Goal: Check status: Check status

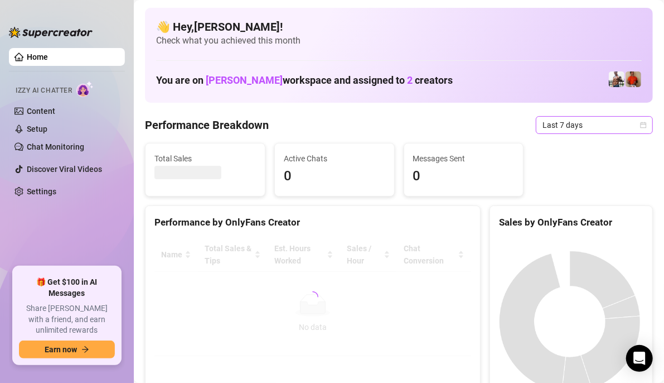
click at [641, 124] on icon "calendar" at bounding box center [644, 125] width 6 height 6
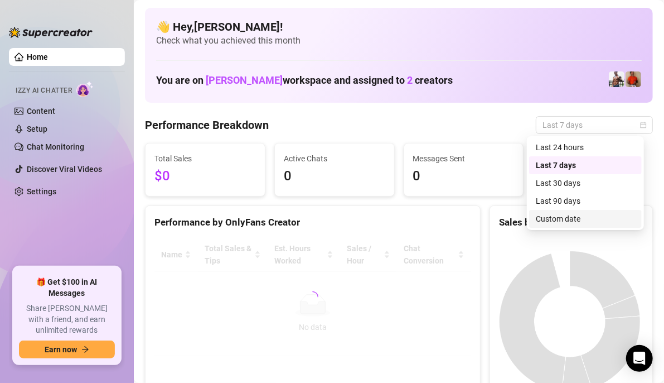
click at [552, 219] on div "Custom date" at bounding box center [585, 218] width 99 height 12
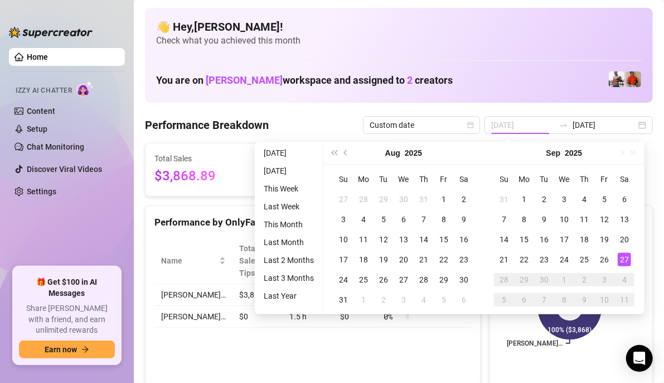
click at [622, 260] on div "27" at bounding box center [624, 259] width 13 height 13
click at [622, 258] on div "27" at bounding box center [624, 259] width 13 height 13
click at [622, 258] on rect at bounding box center [570, 307] width 142 height 139
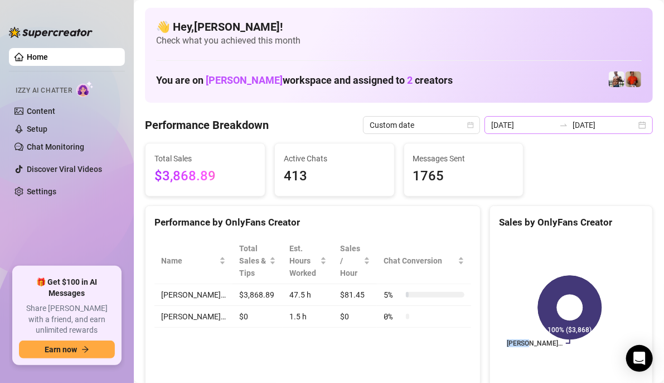
click at [639, 124] on div "[DATE] [DATE]" at bounding box center [569, 125] width 168 height 18
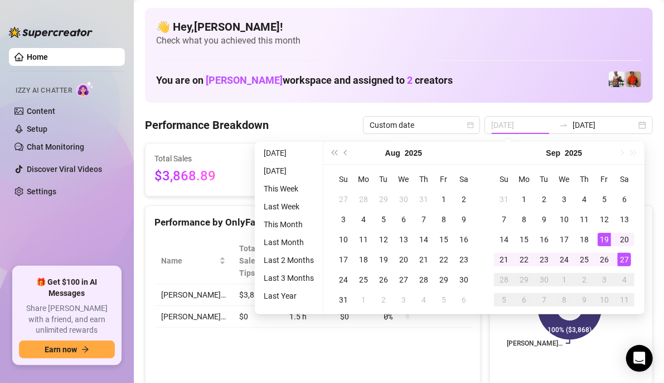
click at [621, 258] on div "27" at bounding box center [624, 259] width 13 height 13
type input "[DATE]"
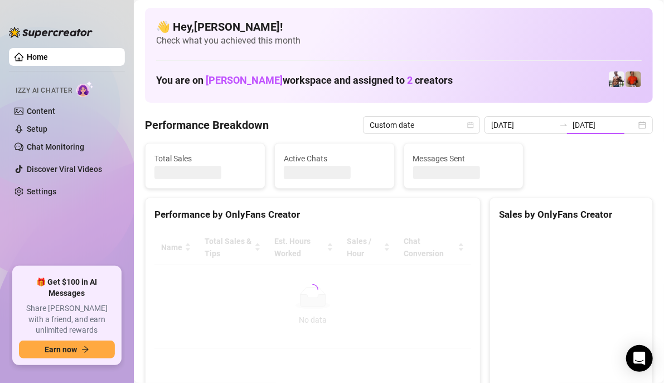
type input "[DATE]"
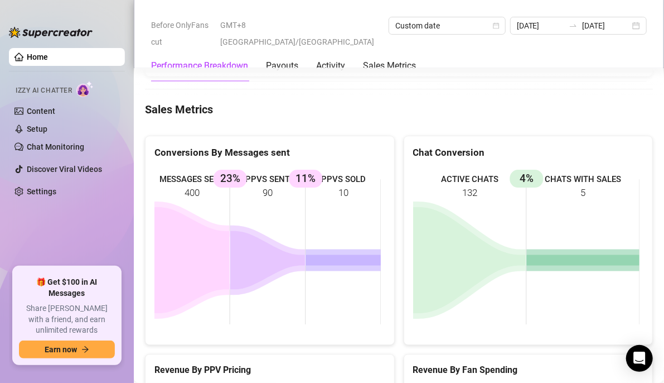
scroll to position [1617, 0]
